Goal: Check status: Check status

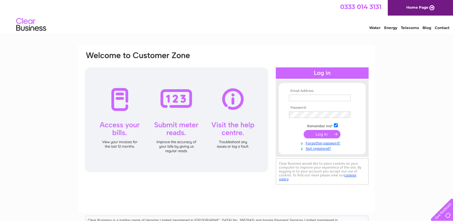
type input "[EMAIL_ADDRESS][DOMAIN_NAME]"
click at [325, 133] on input "submit" at bounding box center [321, 134] width 37 height 8
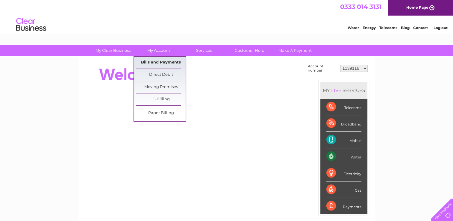
click at [161, 62] on link "Bills and Payments" at bounding box center [160, 63] width 49 height 12
